Goal: Transaction & Acquisition: Purchase product/service

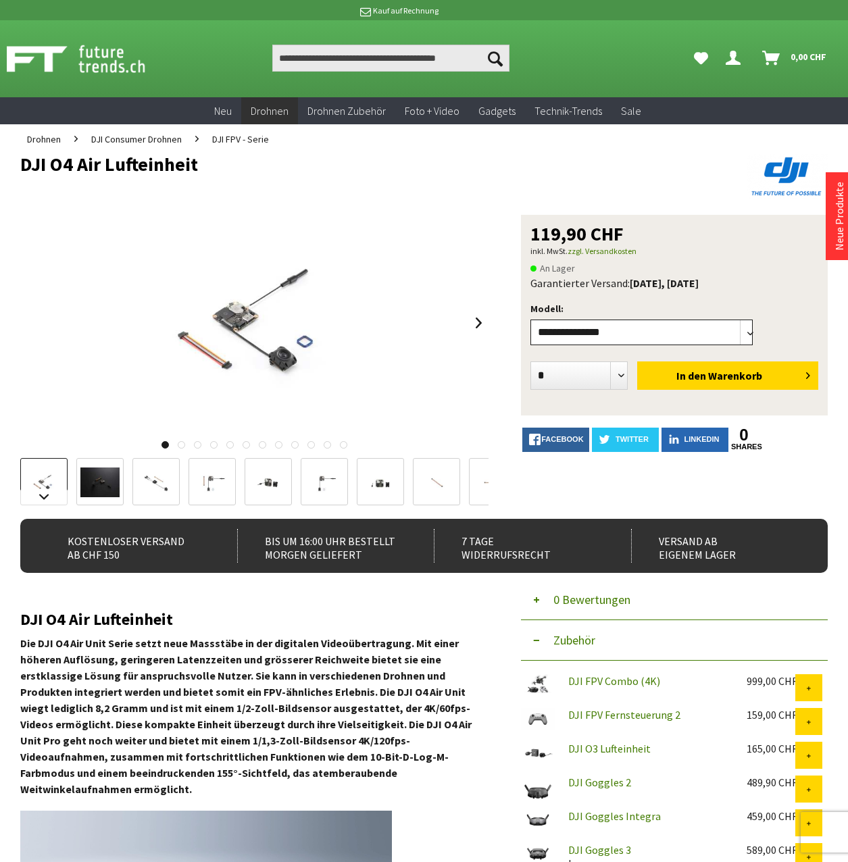
click at [624, 340] on select"] "**********" at bounding box center [642, 333] width 222 height 26
select select"] "***"
click at [531, 331] on select"] "**********" at bounding box center [642, 333] width 222 height 26
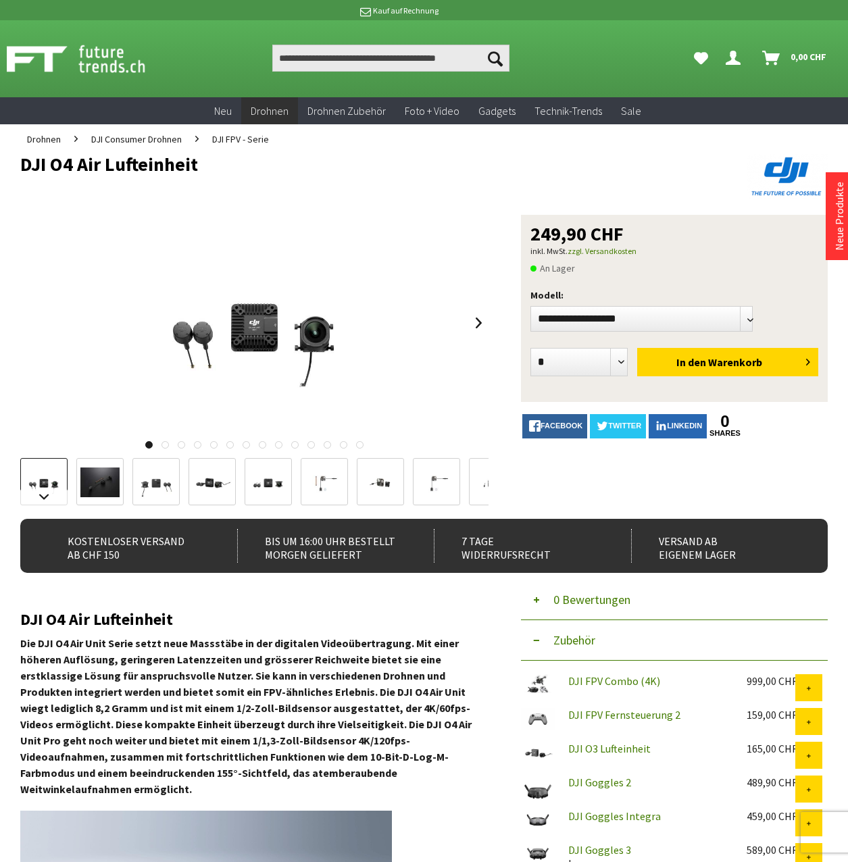
click at [550, 276] on span "An Lager" at bounding box center [553, 268] width 45 height 16
